Goal: Transaction & Acquisition: Purchase product/service

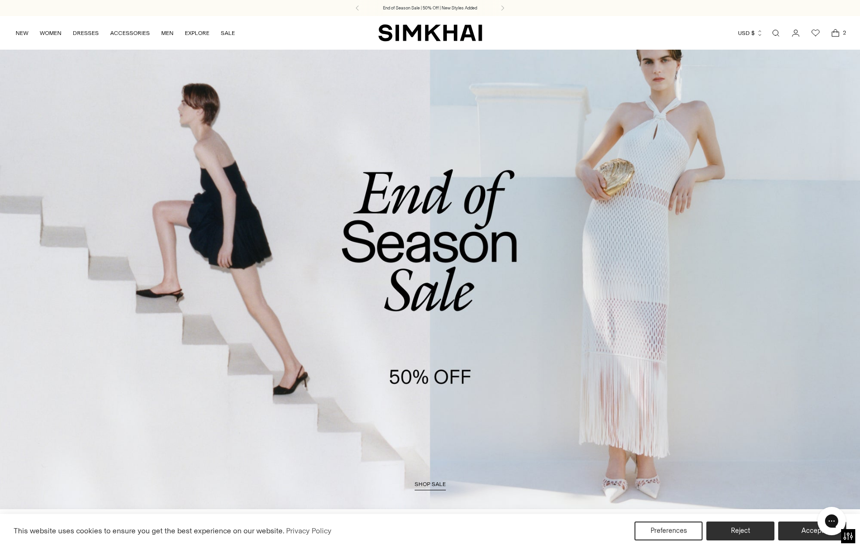
click at [831, 33] on icon "Open cart modal" at bounding box center [835, 32] width 13 height 9
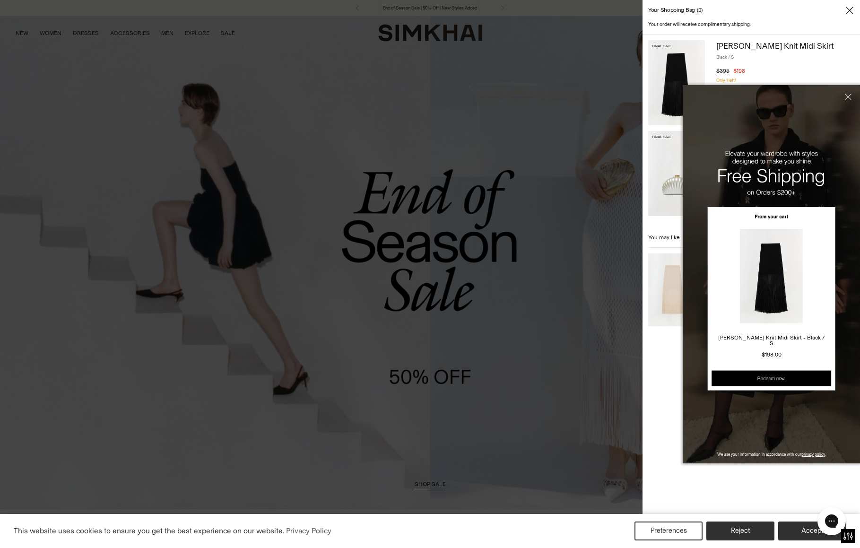
click at [850, 95] on button "Close" at bounding box center [846, 113] width 26 height 57
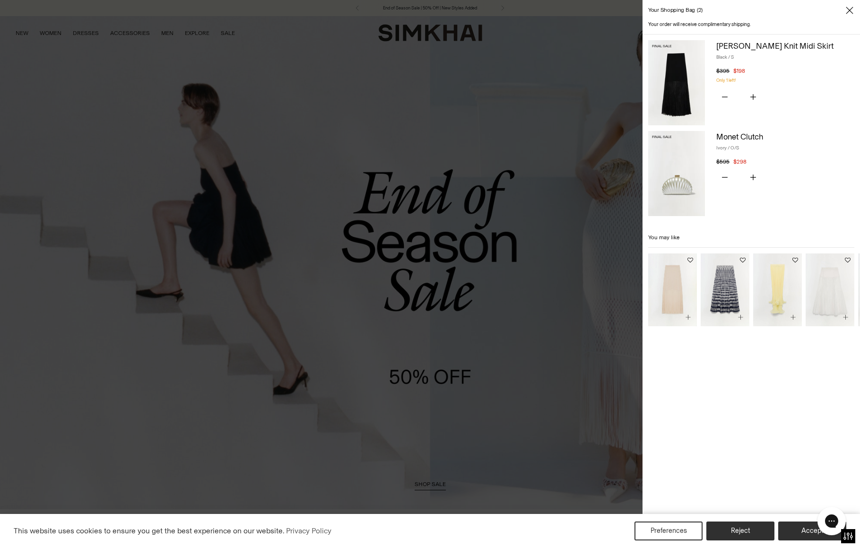
click at [667, 183] on img at bounding box center [676, 173] width 57 height 85
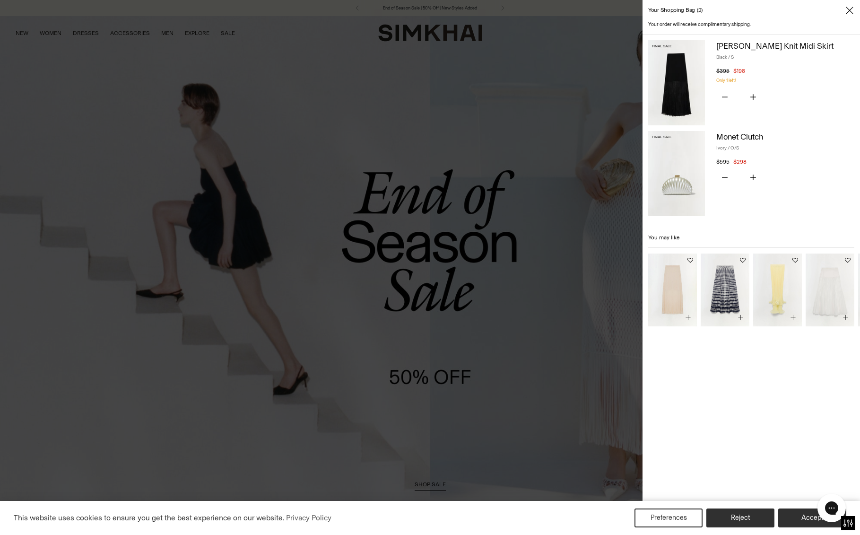
click at [675, 89] on img at bounding box center [676, 82] width 57 height 85
click at [350, 124] on div at bounding box center [430, 267] width 860 height 535
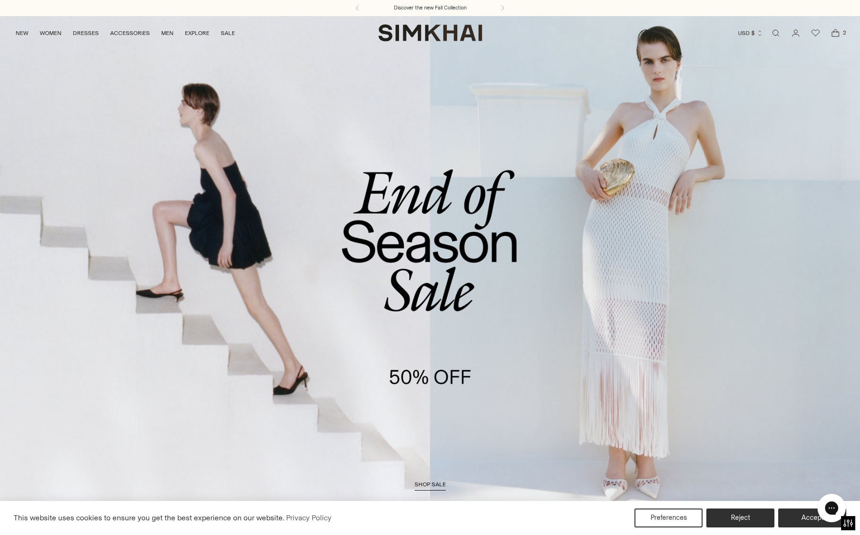
click at [406, 156] on link "/collections/sale" at bounding box center [430, 262] width 860 height 493
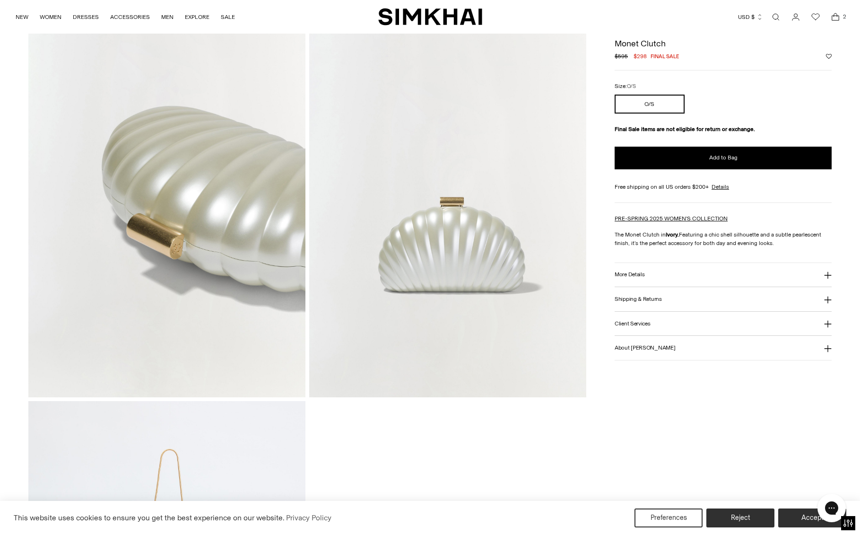
scroll to position [959, 0]
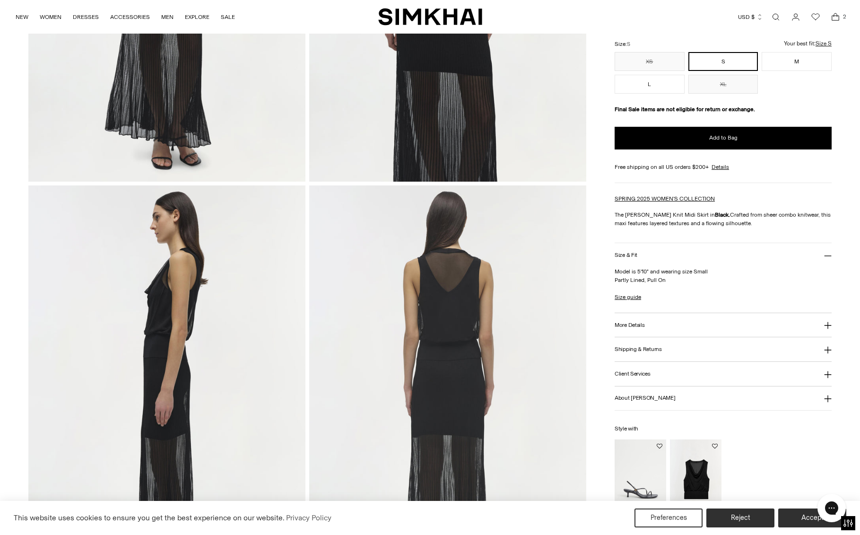
scroll to position [471, 0]
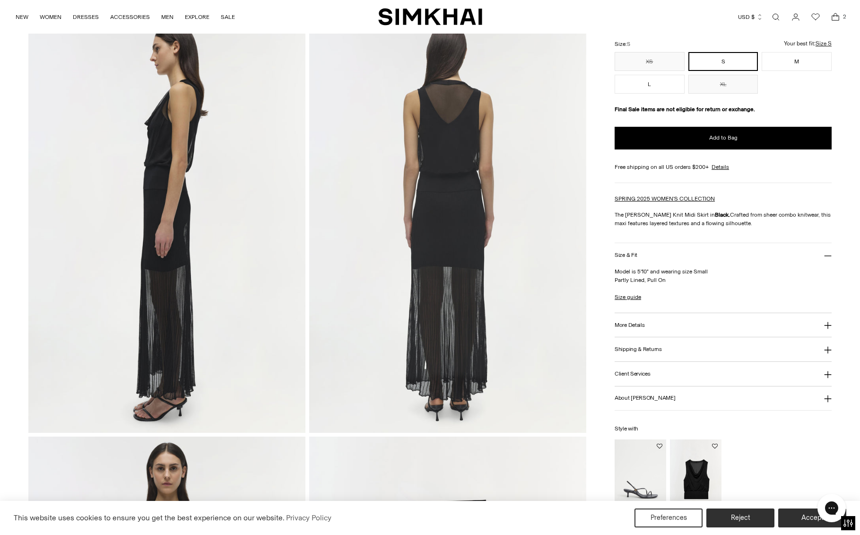
click at [435, 307] on img at bounding box center [447, 225] width 277 height 416
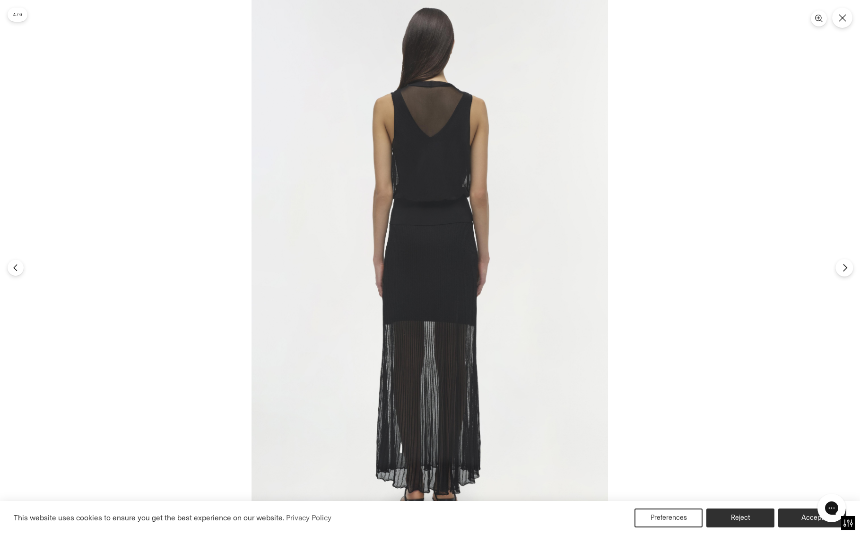
click at [847, 269] on icon "Next" at bounding box center [845, 267] width 9 height 9
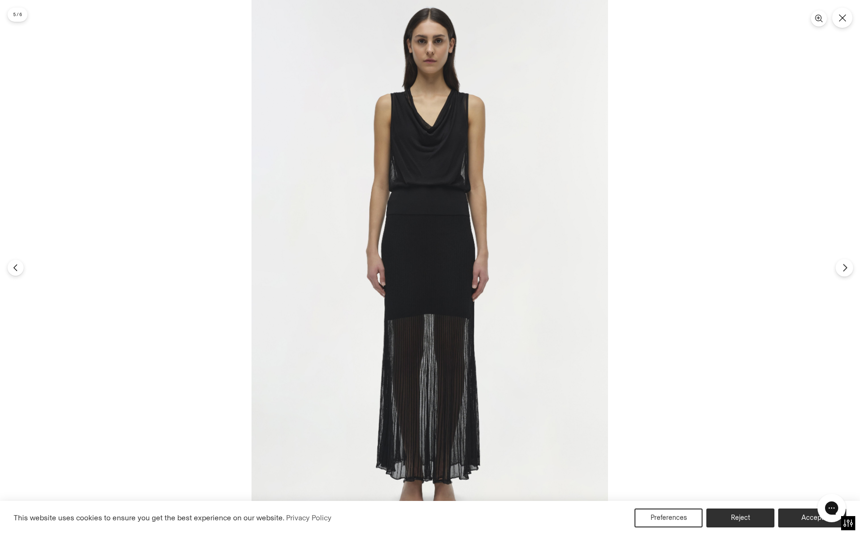
click at [846, 269] on icon "Next" at bounding box center [845, 267] width 9 height 9
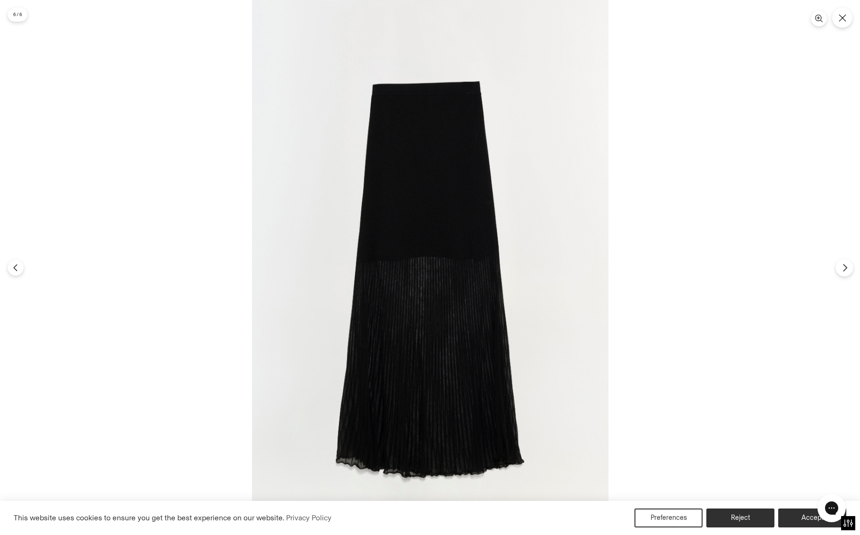
click at [846, 269] on icon "Next" at bounding box center [845, 267] width 9 height 9
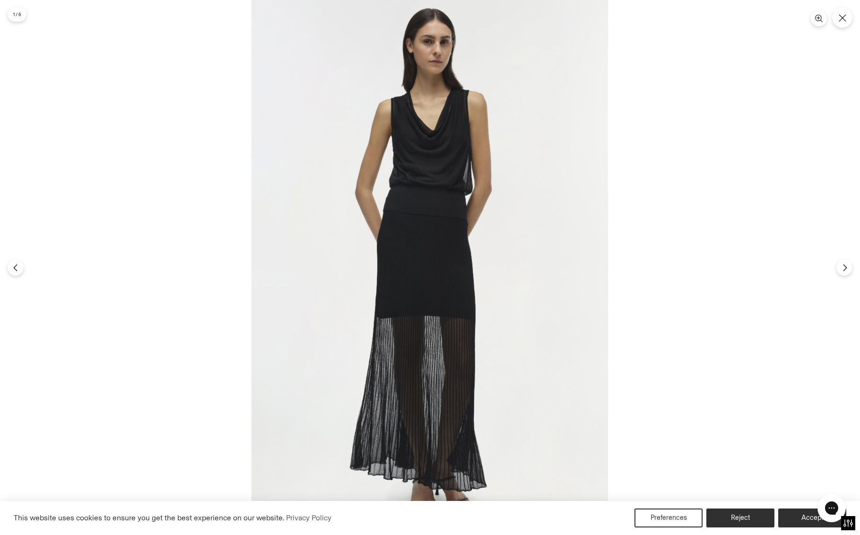
click at [388, 282] on img at bounding box center [430, 267] width 356 height 535
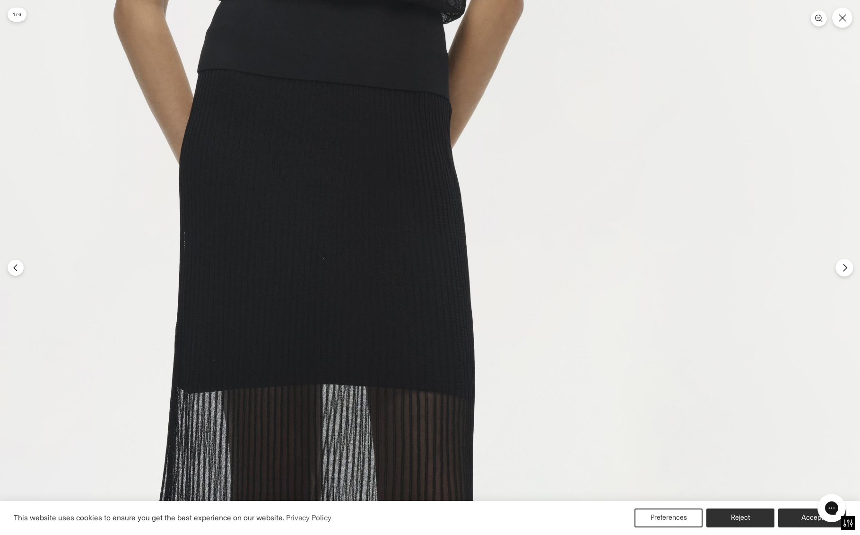
click at [844, 273] on button "Next" at bounding box center [843, 267] width 17 height 17
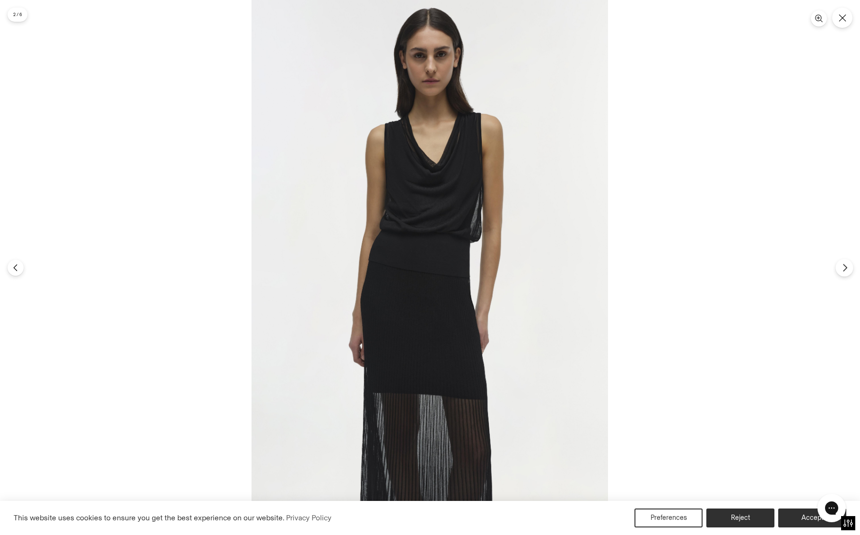
click at [844, 273] on button "Next" at bounding box center [843, 267] width 17 height 17
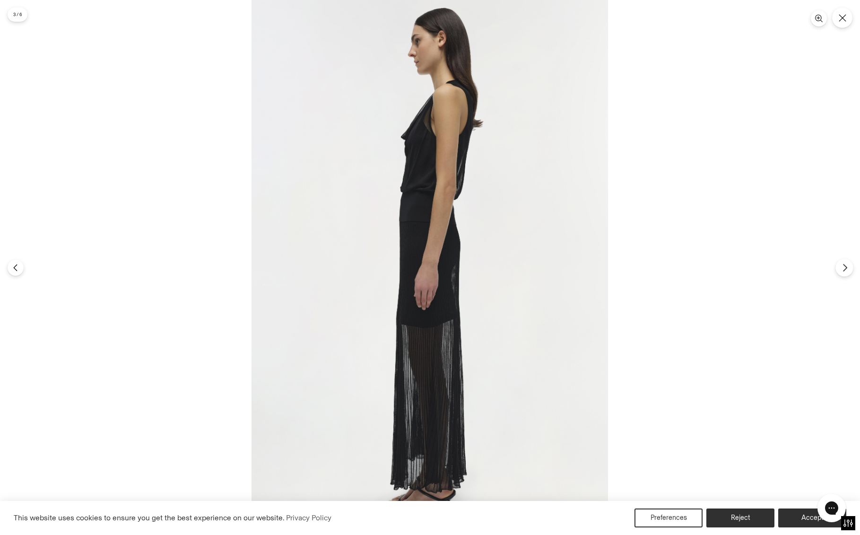
click at [844, 273] on button "Next" at bounding box center [843, 267] width 17 height 17
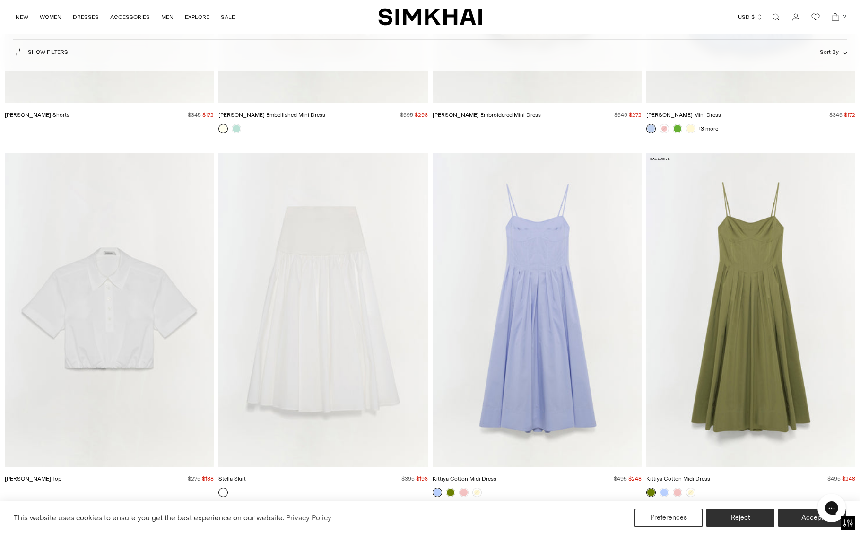
scroll to position [4329, 0]
